Goal: Information Seeking & Learning: Check status

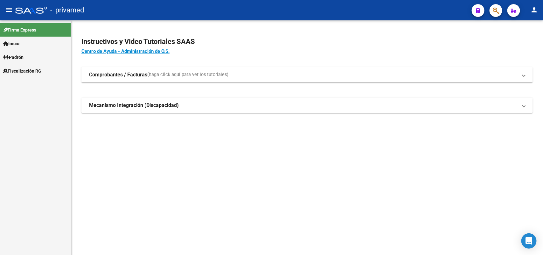
click at [494, 10] on icon "button" at bounding box center [496, 10] width 6 height 7
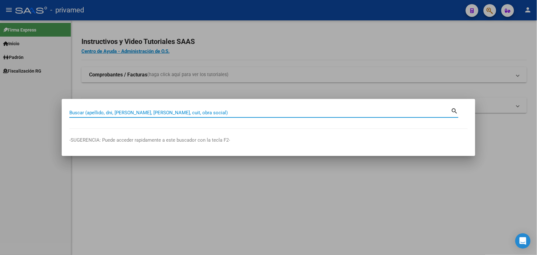
paste input "27372483011"
type input "27372483011"
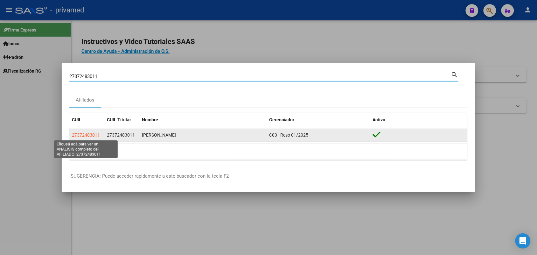
click at [94, 135] on span "27372483011" at bounding box center [86, 134] width 28 height 5
type textarea "27372483011"
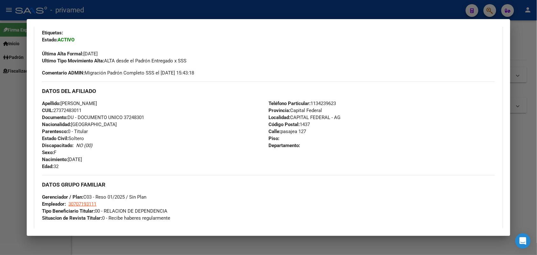
scroll to position [322, 0]
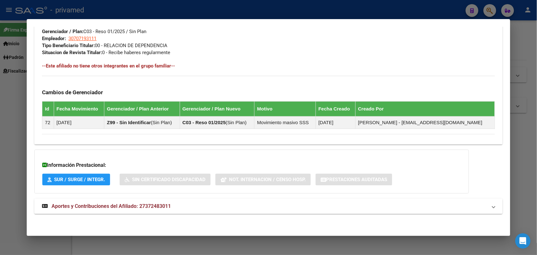
click at [192, 203] on mat-panel-title "Aportes y Contribuciones del Afiliado: 27372483011" at bounding box center [264, 206] width 445 height 8
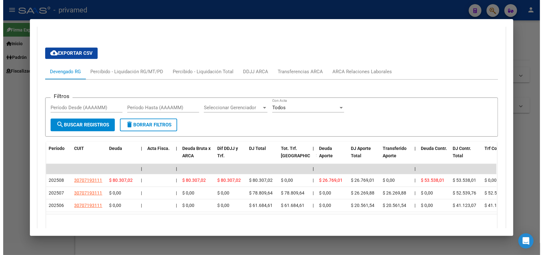
scroll to position [546, 0]
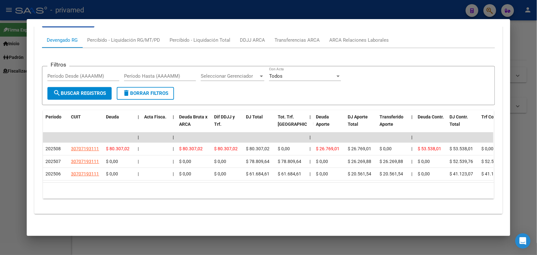
click at [525, 137] on div at bounding box center [268, 127] width 537 height 255
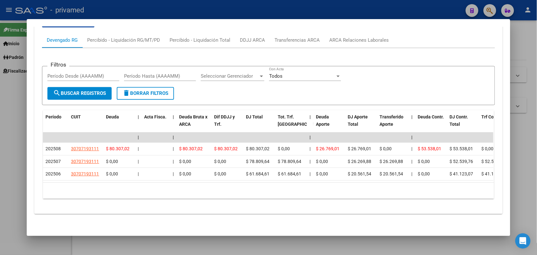
click at [525, 137] on div at bounding box center [268, 127] width 537 height 255
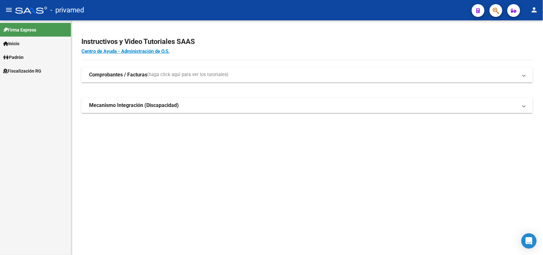
click at [317, 138] on div "Instructivos y Video Tutoriales SAAS Centro de Ayuda - Administración de O.S. C…" at bounding box center [307, 81] width 472 height 123
